Goal: Task Accomplishment & Management: Manage account settings

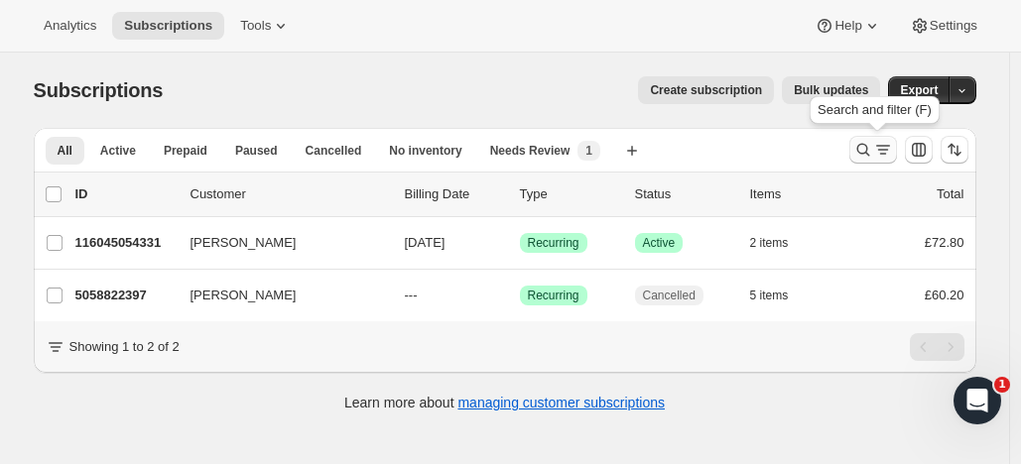
click at [868, 141] on icon "Search and filter results" at bounding box center [864, 150] width 20 height 20
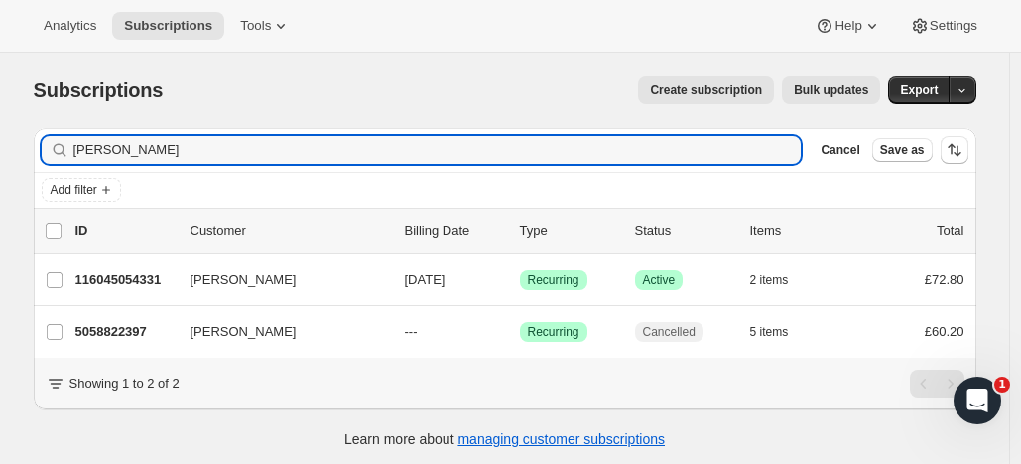
drag, startPoint x: 194, startPoint y: 154, endPoint x: 20, endPoint y: 151, distance: 173.7
click at [21, 151] on div "Subscriptions. This page is ready Subscriptions Create subscription Bulk update…" at bounding box center [505, 261] width 990 height 417
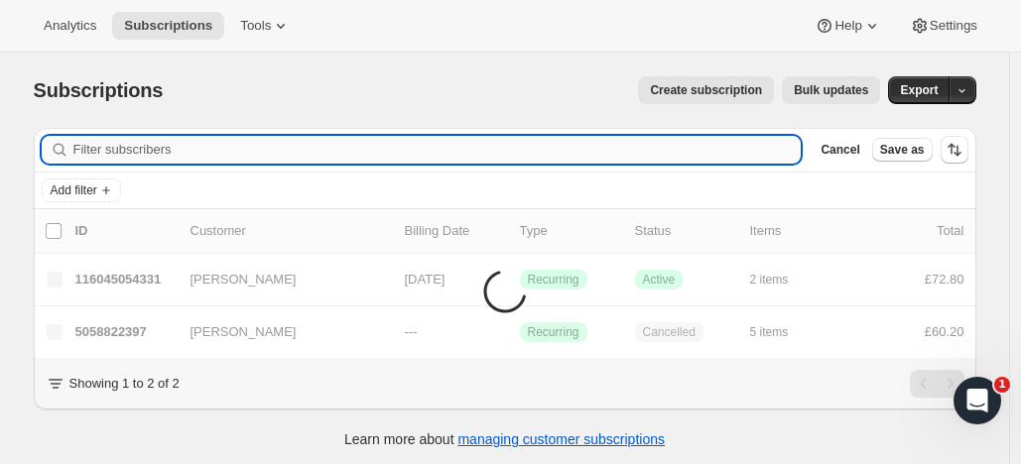
click at [98, 147] on input "Filter subscribers" at bounding box center [437, 150] width 728 height 28
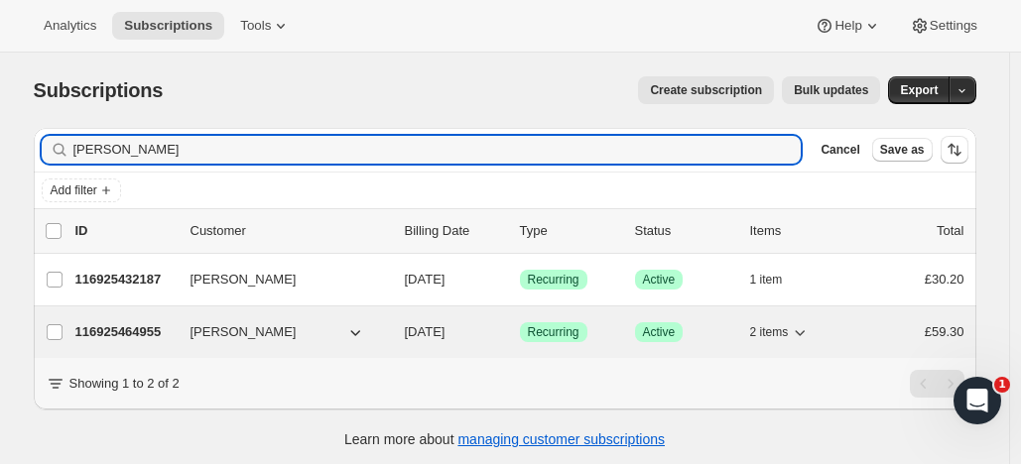
type input "[PERSON_NAME]"
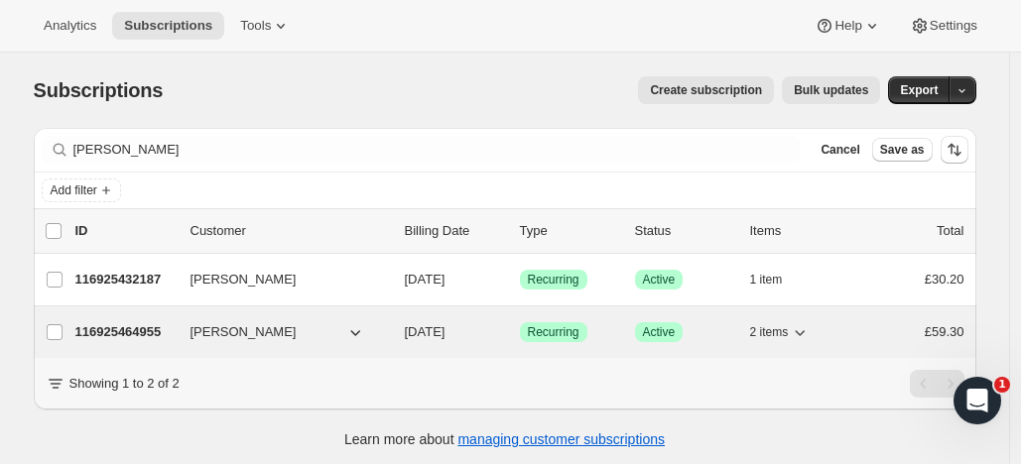
click at [164, 326] on p "116925464955" at bounding box center [124, 333] width 99 height 20
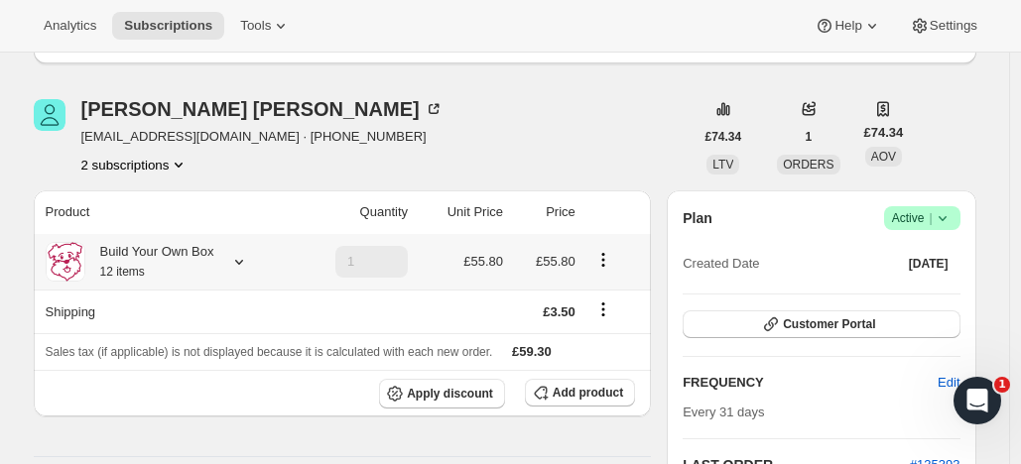
scroll to position [225, 0]
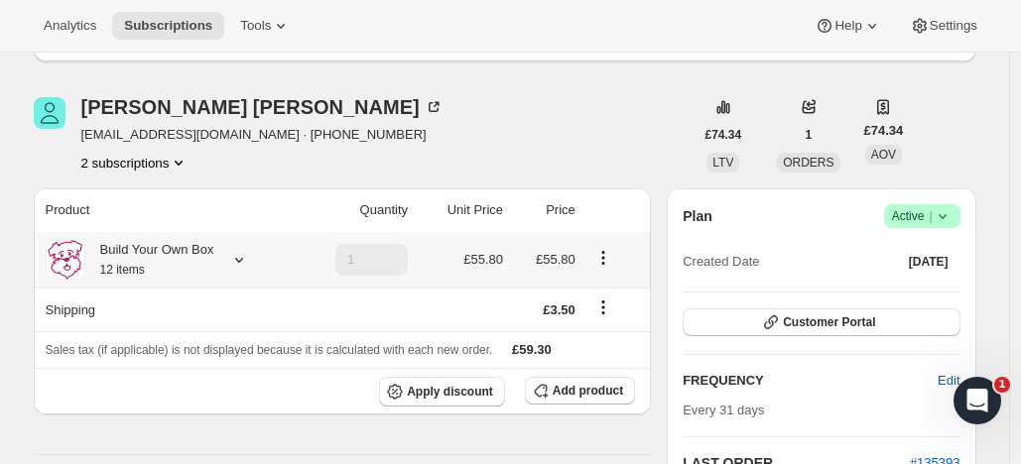
click at [925, 210] on span "Active |" at bounding box center [922, 216] width 61 height 20
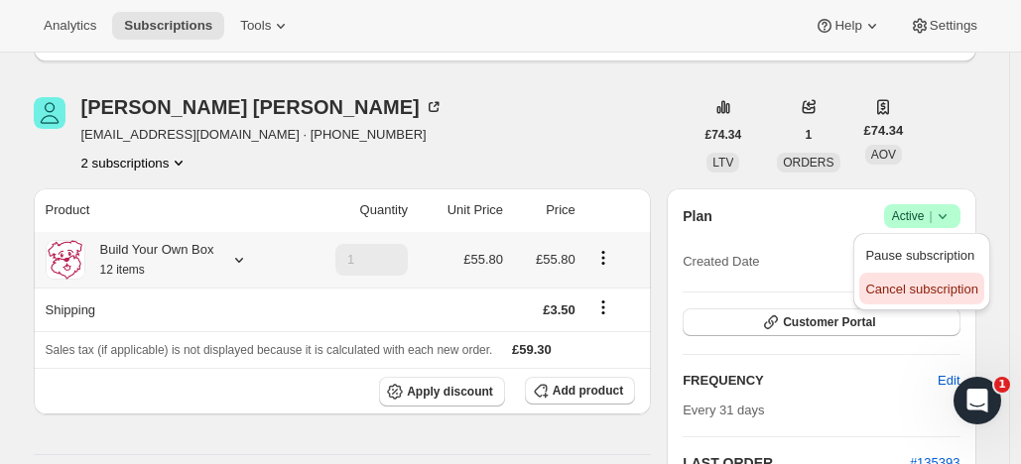
click at [893, 296] on span "Cancel subscription" at bounding box center [921, 289] width 112 height 15
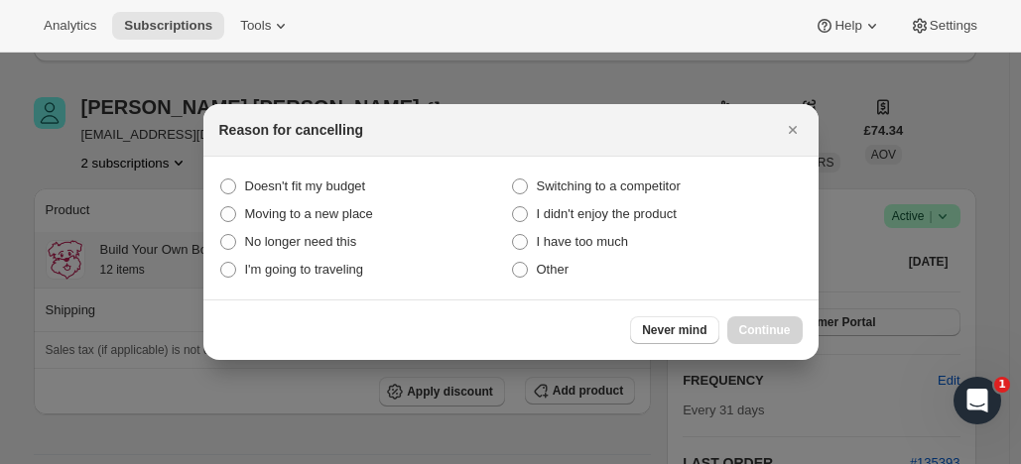
drag, startPoint x: 524, startPoint y: 270, endPoint x: 671, endPoint y: 306, distance: 151.2
click at [524, 269] on span ":rbv:" at bounding box center [520, 270] width 16 height 16
click at [513, 263] on input "Other" at bounding box center [512, 262] width 1 height 1
radio input "true"
click at [766, 324] on span "Continue" at bounding box center [765, 331] width 52 height 16
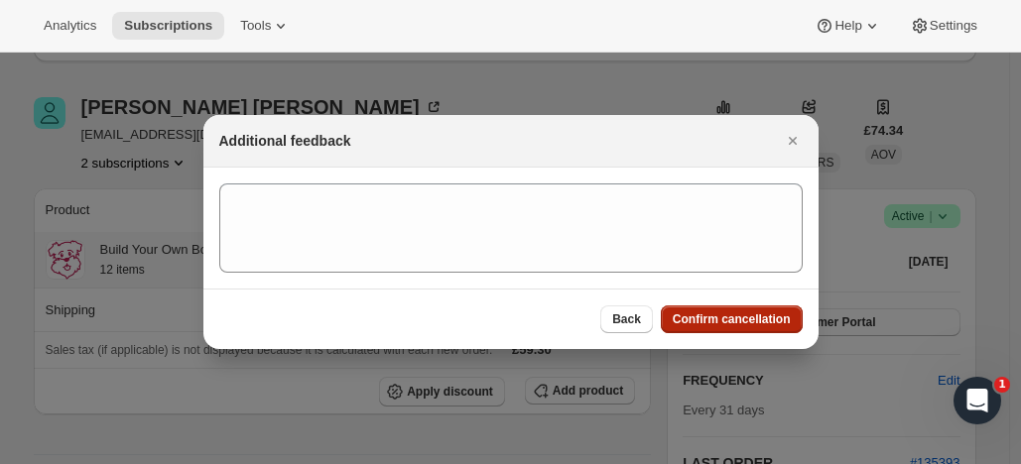
click at [764, 315] on span "Confirm cancellation" at bounding box center [732, 320] width 118 height 16
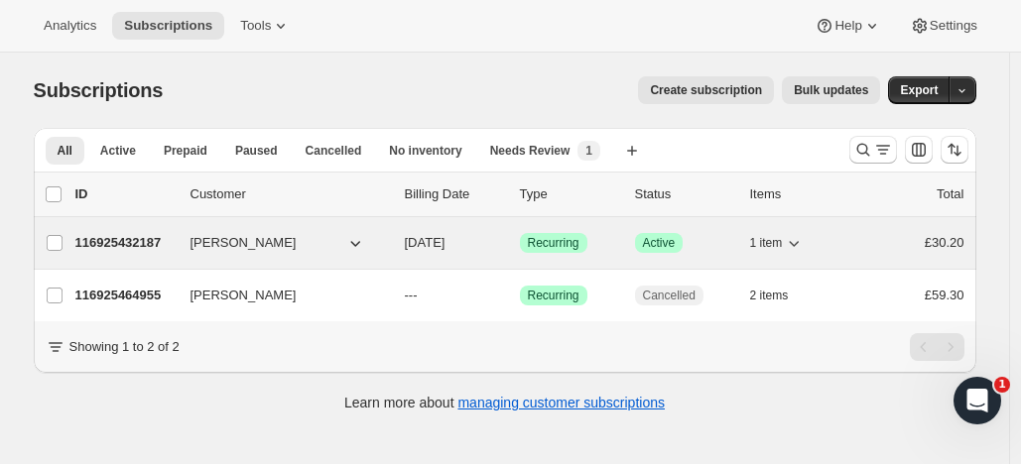
click at [160, 239] on p "116925432187" at bounding box center [124, 243] width 99 height 20
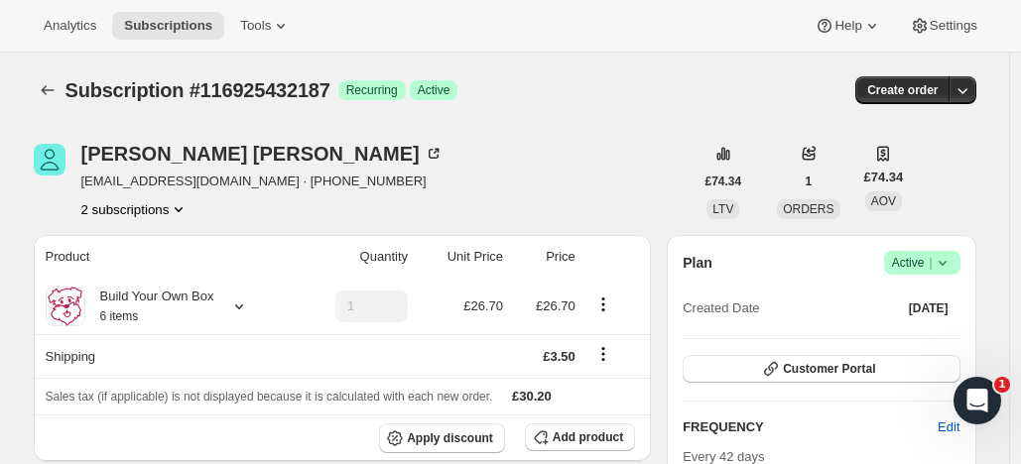
click at [911, 255] on span "Active |" at bounding box center [922, 263] width 61 height 20
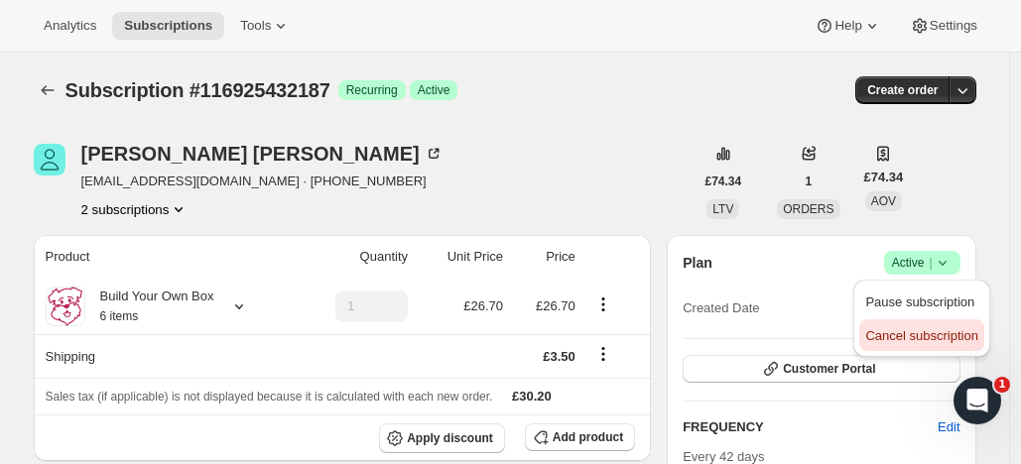
click at [906, 330] on span "Cancel subscription" at bounding box center [921, 335] width 112 height 15
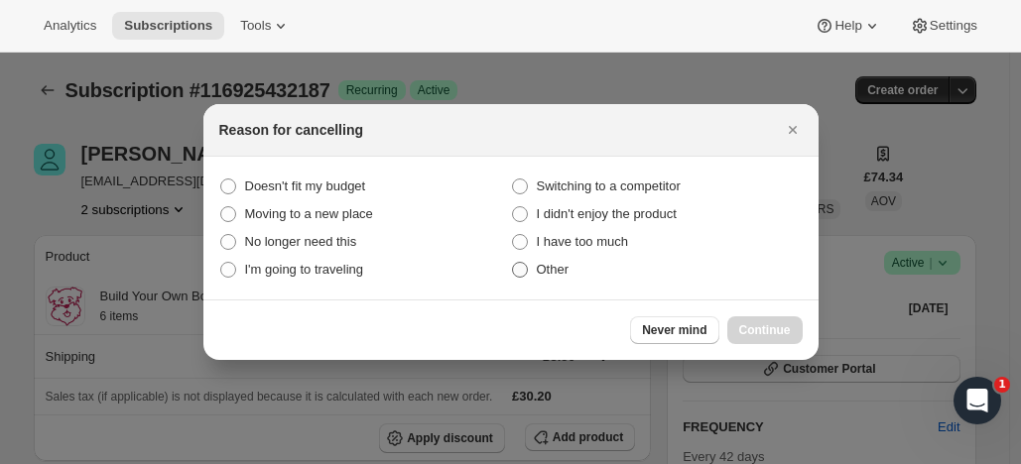
drag, startPoint x: 527, startPoint y: 271, endPoint x: 543, endPoint y: 264, distance: 17.3
click at [526, 271] on span ":r2l:" at bounding box center [520, 270] width 16 height 16
click at [513, 263] on input "Other" at bounding box center [512, 262] width 1 height 1
radio input "true"
click at [771, 322] on button "Continue" at bounding box center [764, 331] width 75 height 28
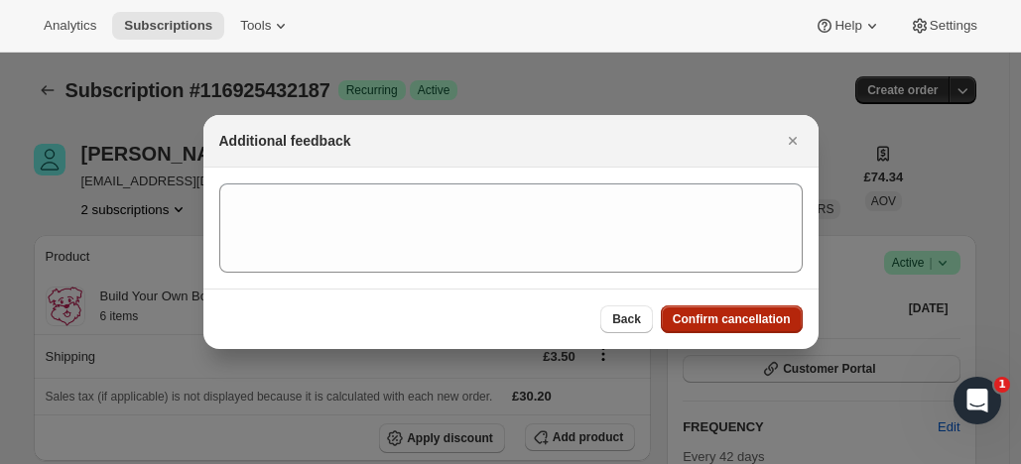
click at [734, 313] on span "Confirm cancellation" at bounding box center [732, 320] width 118 height 16
